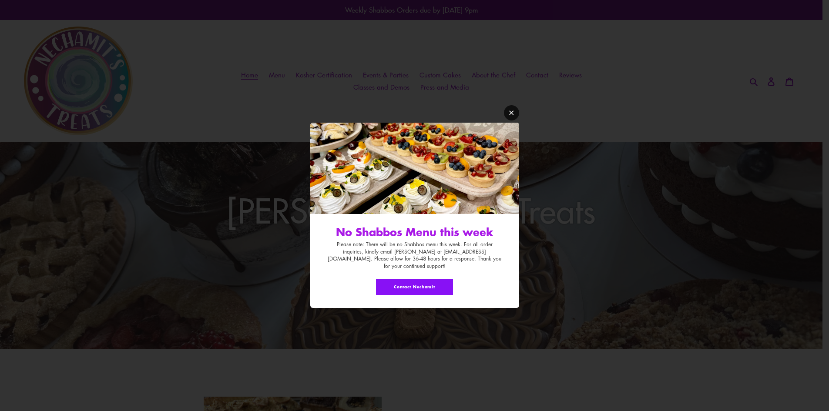
click at [513, 116] on icon "Modal window" at bounding box center [511, 113] width 7 height 7
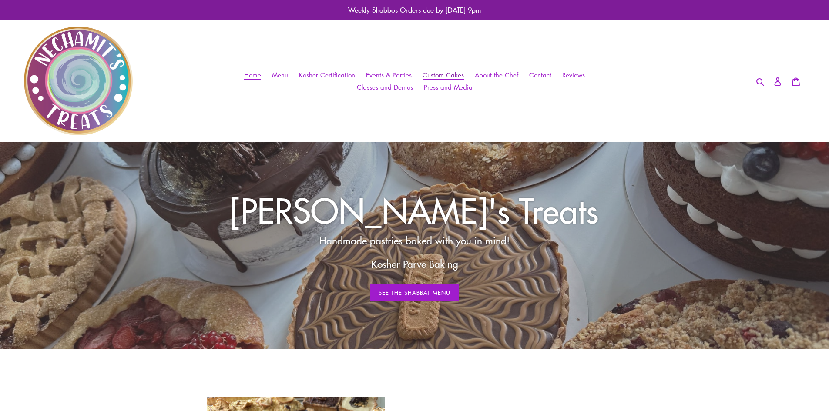
click at [426, 72] on span "Custom Cakes" at bounding box center [442, 74] width 41 height 9
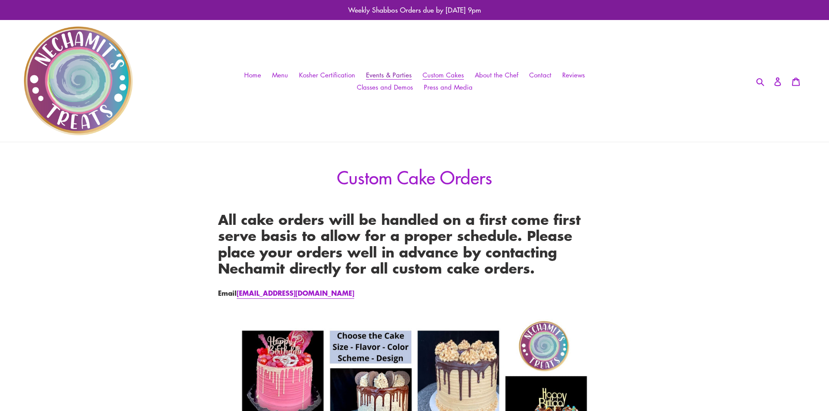
click at [387, 77] on span "Events & Parties" at bounding box center [389, 74] width 46 height 9
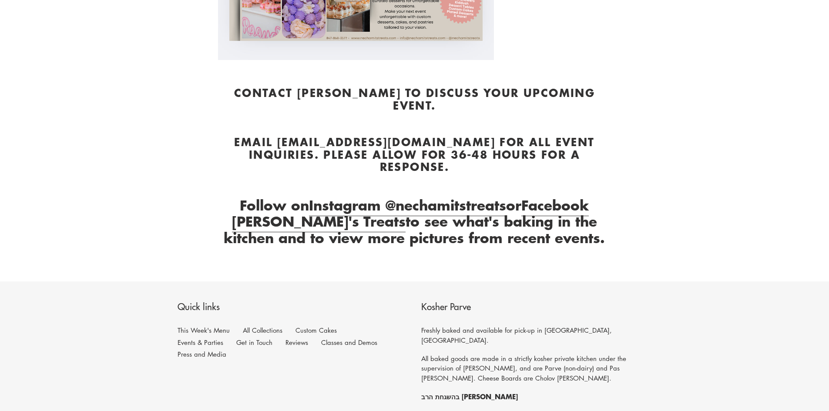
scroll to position [305, 0]
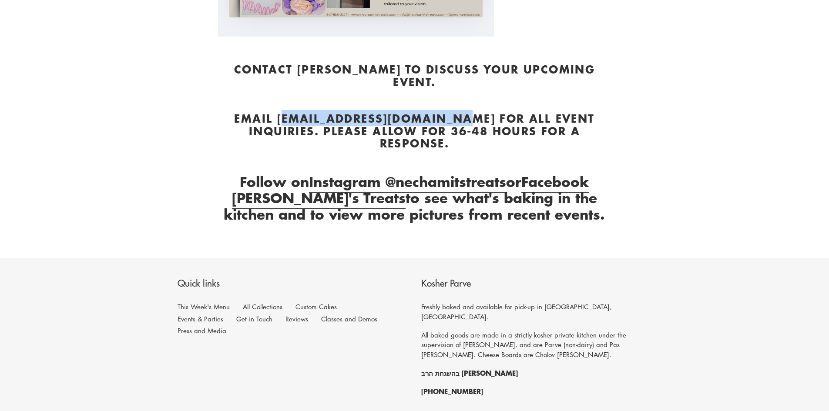
drag, startPoint x: 291, startPoint y: 106, endPoint x: 479, endPoint y: 112, distance: 188.5
click at [479, 112] on strong "Email info@nechamitstreats.com for all event inquiries. Please allow for 36-48 …" at bounding box center [414, 130] width 360 height 41
drag, startPoint x: 466, startPoint y: 109, endPoint x: 478, endPoint y: 112, distance: 12.6
click at [478, 112] on strong "Email info@nechamitstreats.com for all event inquiries. Please allow for 36-48 …" at bounding box center [414, 130] width 360 height 41
drag, startPoint x: 476, startPoint y: 106, endPoint x: 291, endPoint y: 104, distance: 184.9
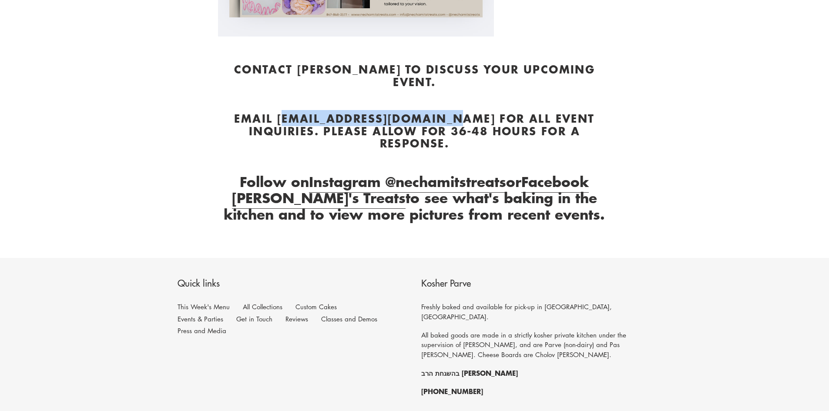
click at [291, 110] on strong "Email info@nechamitstreats.com for all event inquiries. Please allow for 36-48 …" at bounding box center [414, 130] width 360 height 41
copy strong "info@nechamitstreats.co"
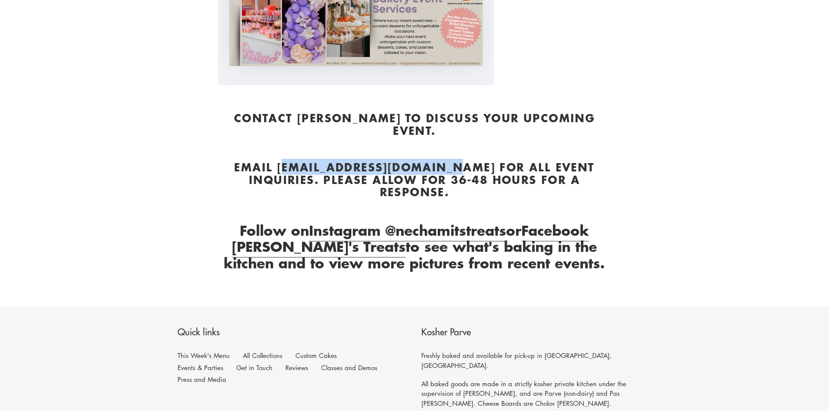
scroll to position [0, 0]
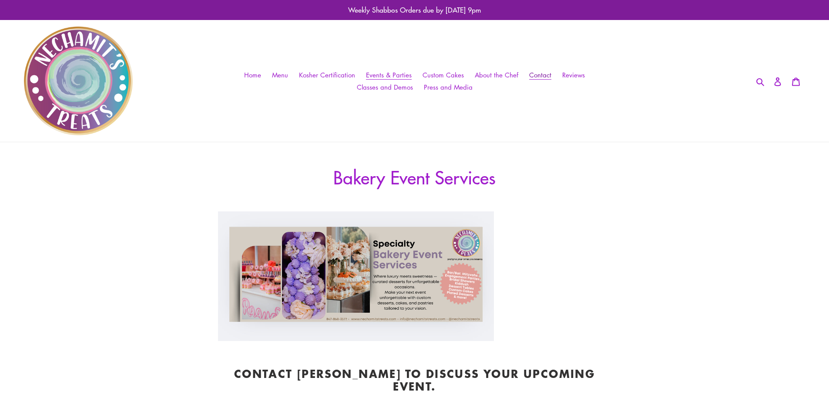
click at [533, 80] on link "Contact" at bounding box center [540, 75] width 31 height 13
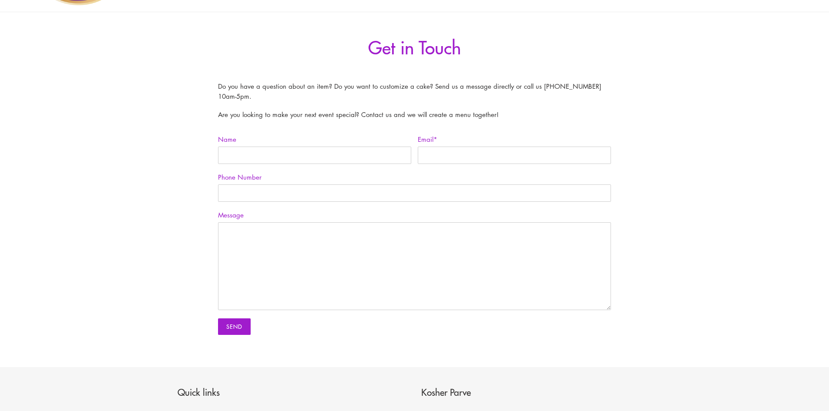
scroll to position [131, 0]
click at [287, 150] on input "Name" at bounding box center [314, 154] width 193 height 17
type input "e"
type input "Estee"
click at [430, 152] on input "Email *" at bounding box center [514, 154] width 193 height 17
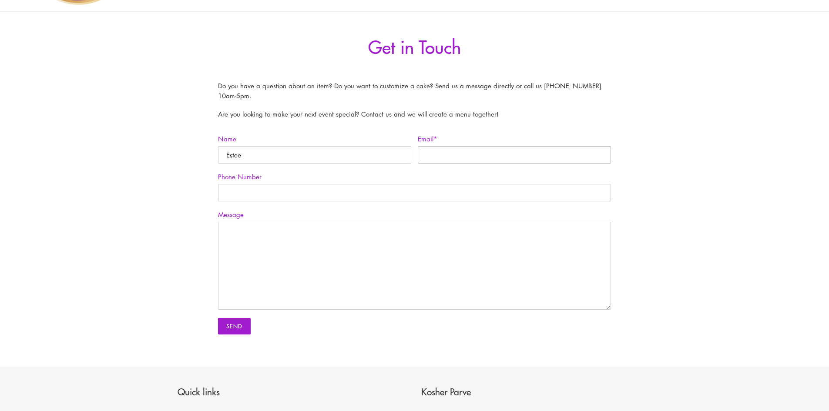
type input "D"
type input "Dusowitz"
click at [381, 195] on input "Phone Number" at bounding box center [414, 192] width 393 height 17
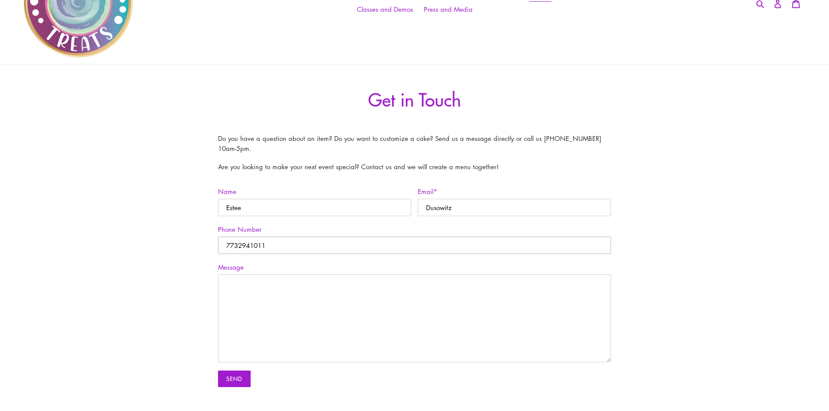
scroll to position [0, 0]
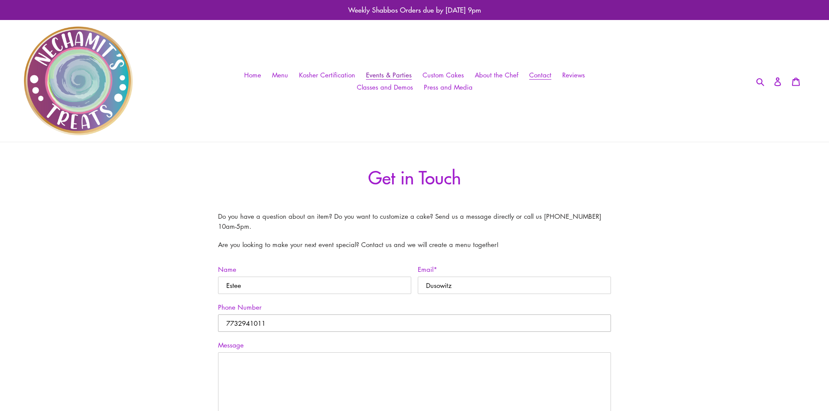
type input "7732941011"
click at [385, 74] on span "Events & Parties" at bounding box center [389, 74] width 46 height 9
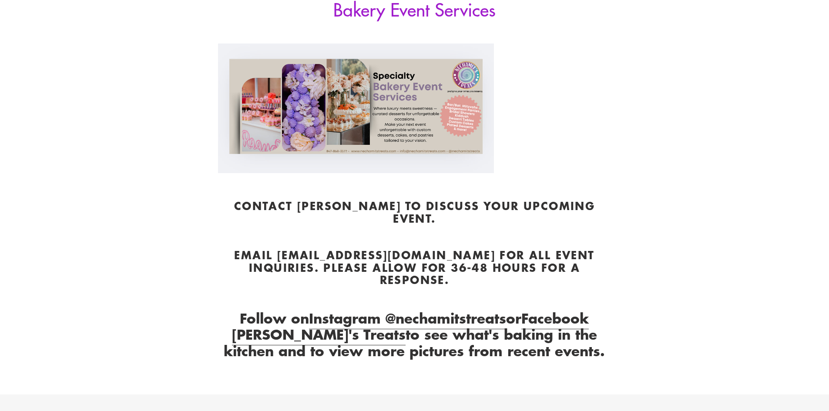
scroll to position [131, 0]
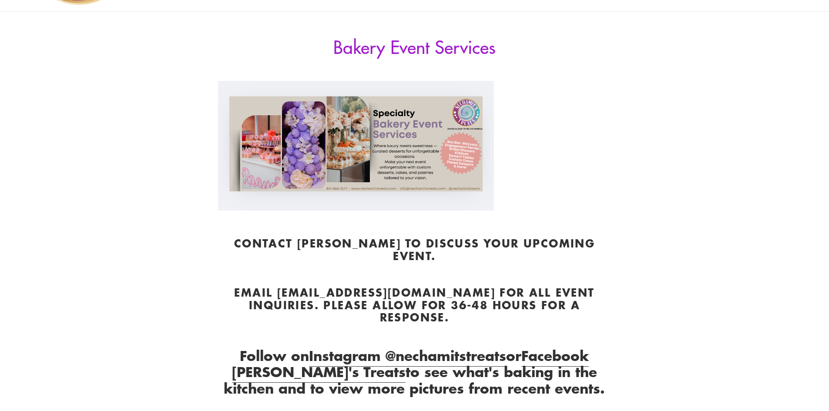
click at [395, 161] on img at bounding box center [356, 146] width 276 height 130
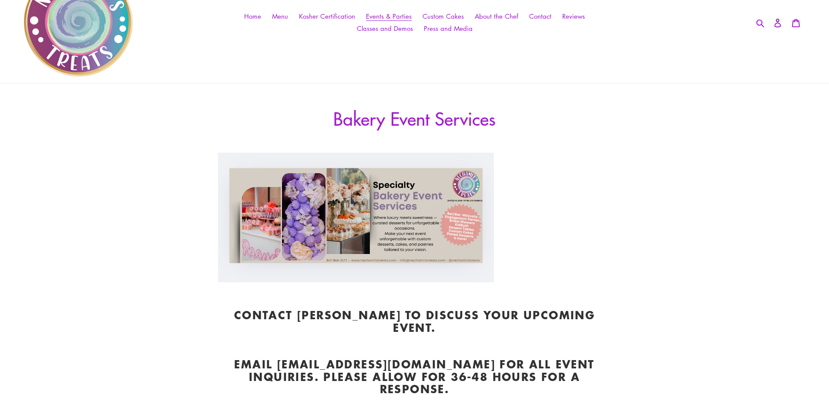
scroll to position [0, 0]
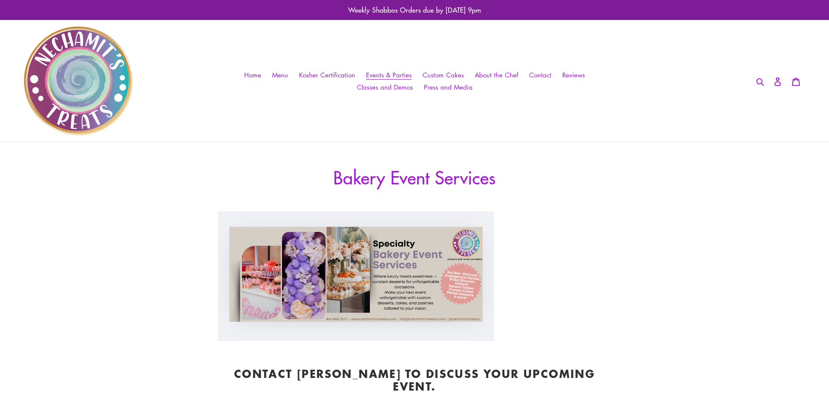
click at [454, 294] on img at bounding box center [356, 276] width 276 height 130
click at [451, 78] on link "Custom Cakes" at bounding box center [443, 75] width 50 height 13
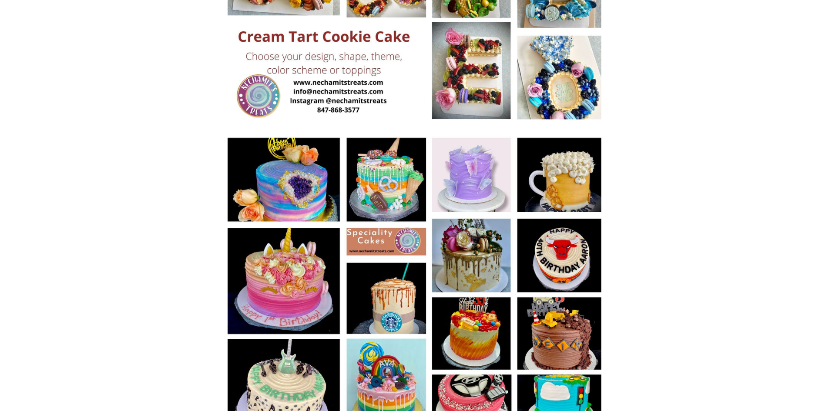
scroll to position [783, 0]
